Goal: Check status

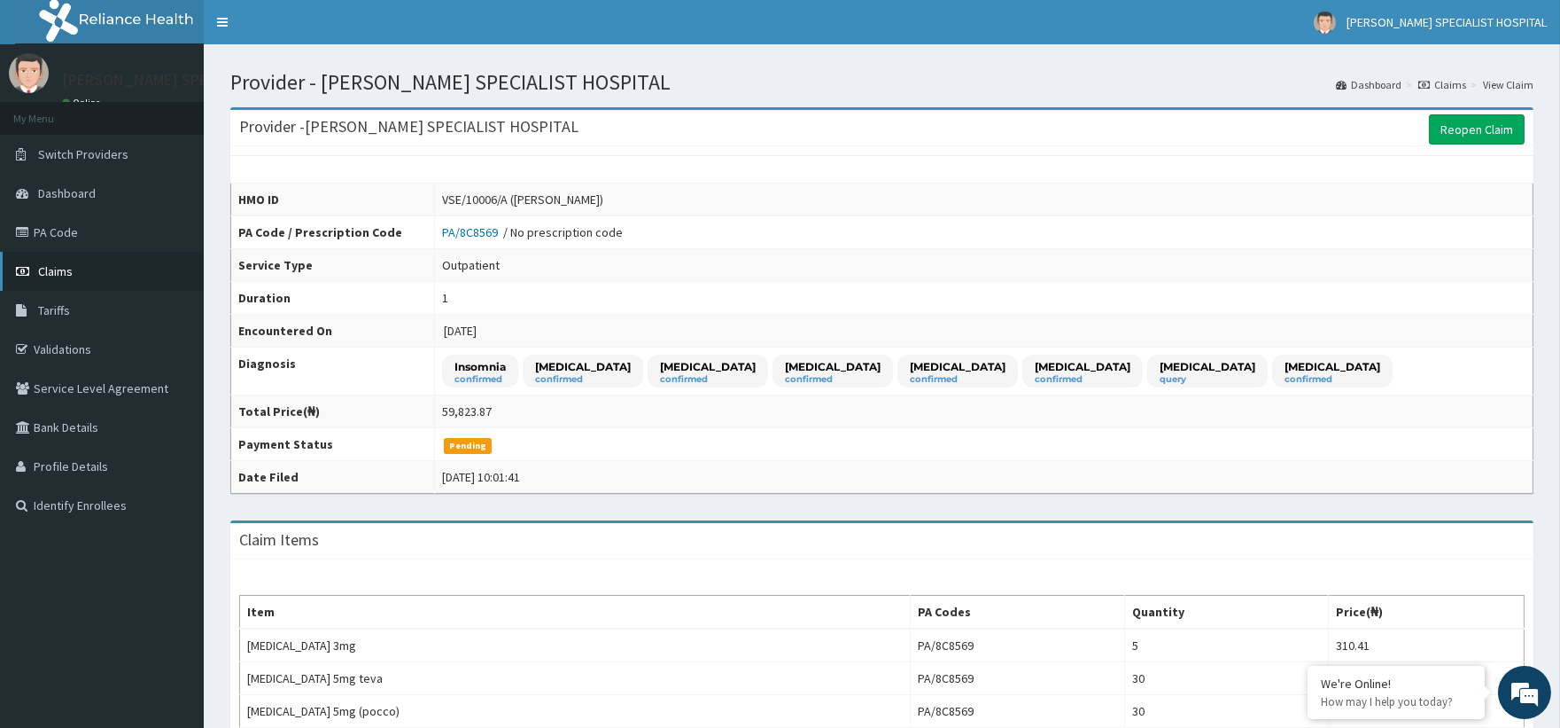
click at [20, 275] on icon at bounding box center [25, 271] width 18 height 12
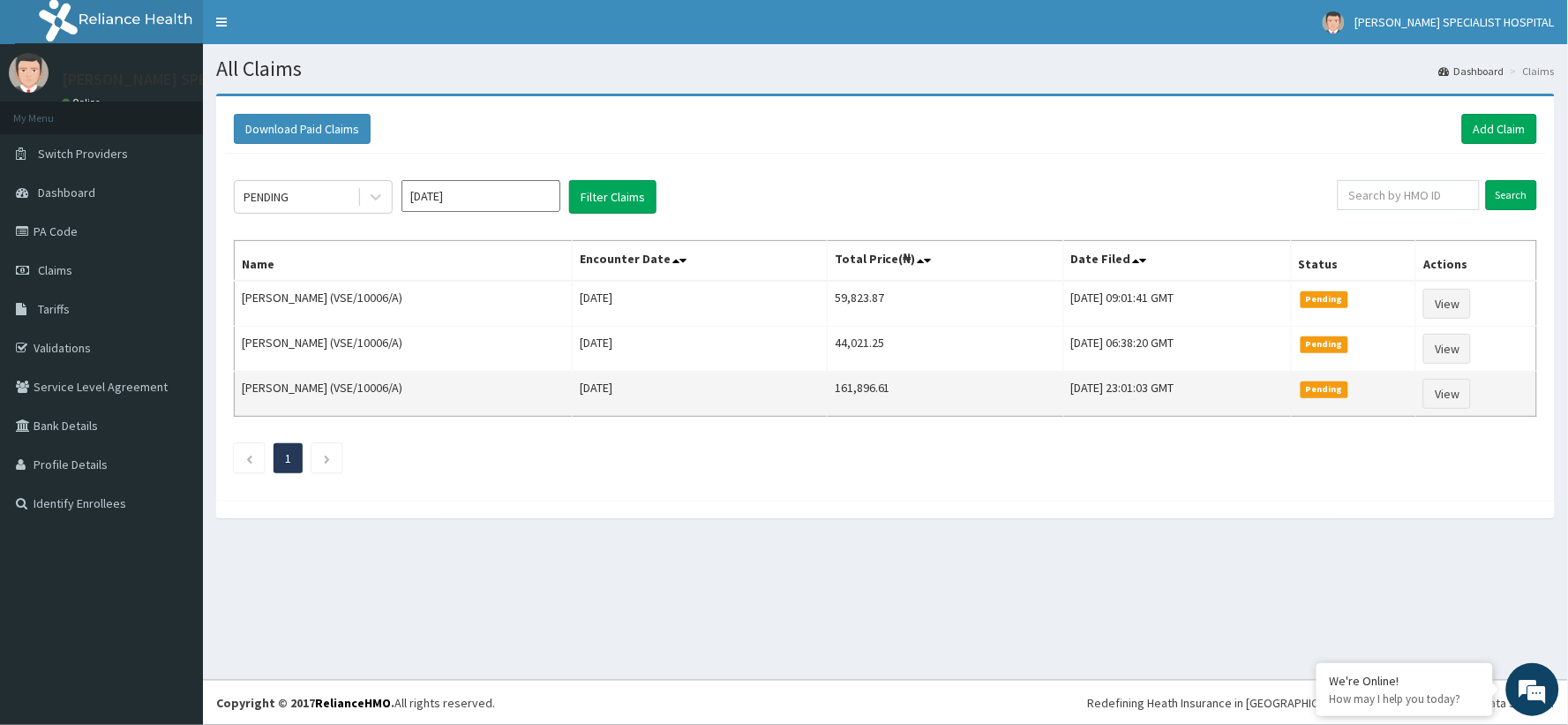
drag, startPoint x: 1421, startPoint y: 393, endPoint x: 1430, endPoint y: 391, distance: 9.2
click at [1416, 392] on td "Pending" at bounding box center [1353, 393] width 125 height 45
click at [1460, 385] on link "View" at bounding box center [1447, 393] width 48 height 30
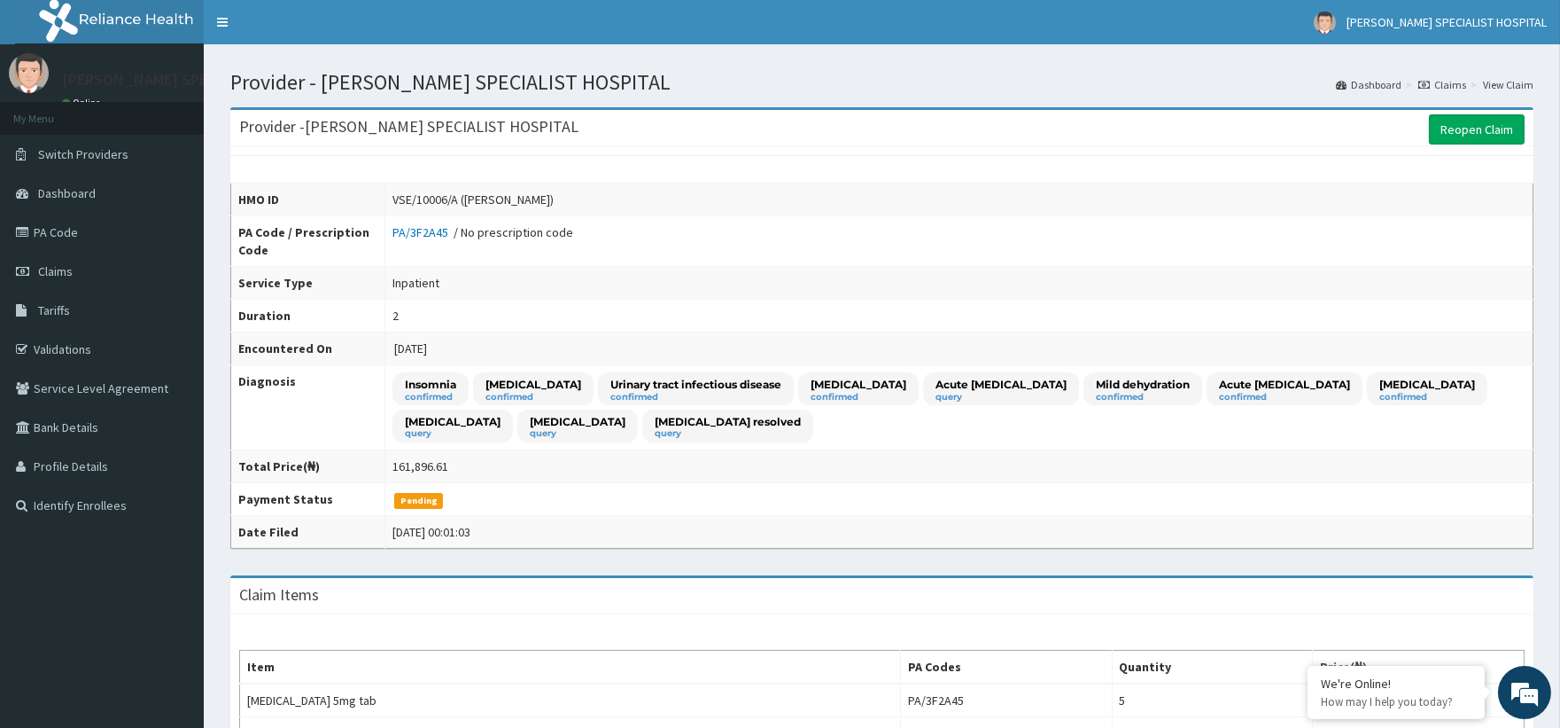
scroll to position [635, 0]
